Goal: Task Accomplishment & Management: Use online tool/utility

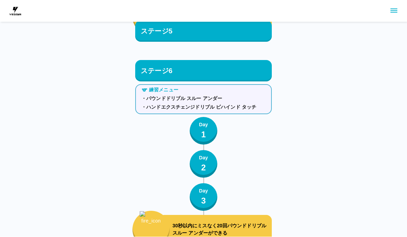
scroll to position [3054, 0]
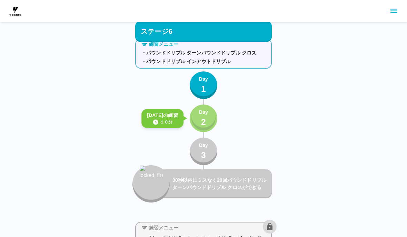
click at [211, 113] on button "Day 2" at bounding box center [204, 119] width 28 height 28
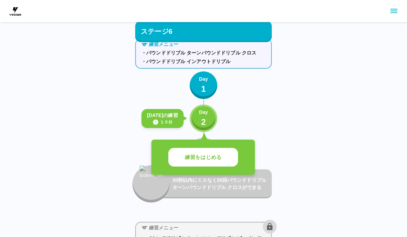
click at [215, 158] on p "練習をはじめる" at bounding box center [203, 158] width 37 height 8
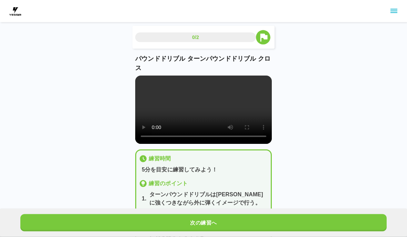
scroll to position [5, 0]
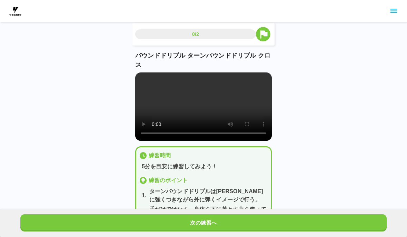
click at [256, 232] on button "次の練習へ" at bounding box center [203, 222] width 367 height 17
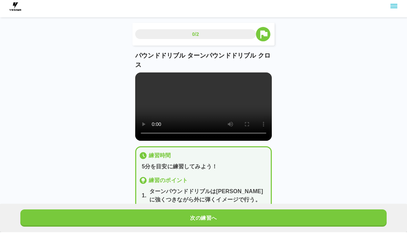
click at [256, 222] on button "次の練習へ" at bounding box center [203, 222] width 367 height 17
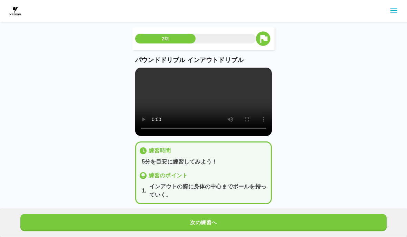
click at [256, 221] on button "次の練習へ" at bounding box center [203, 222] width 367 height 17
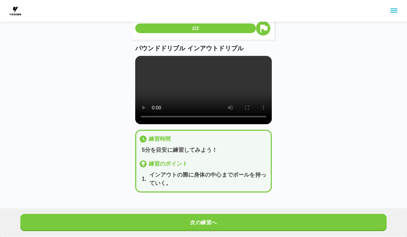
click at [255, 221] on button "次の練習へ" at bounding box center [203, 222] width 367 height 17
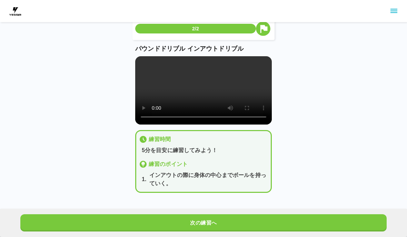
click at [255, 222] on button "次の練習へ" at bounding box center [203, 222] width 367 height 17
click at [254, 223] on button "次の練習へ" at bounding box center [203, 222] width 367 height 17
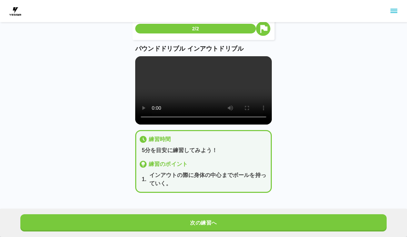
click at [254, 223] on button "次の練習へ" at bounding box center [203, 222] width 367 height 17
click at [253, 225] on button "次の練習へ" at bounding box center [203, 222] width 367 height 17
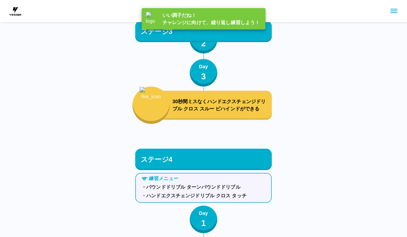
scroll to position [3054, 0]
